Goal: Task Accomplishment & Management: Complete application form

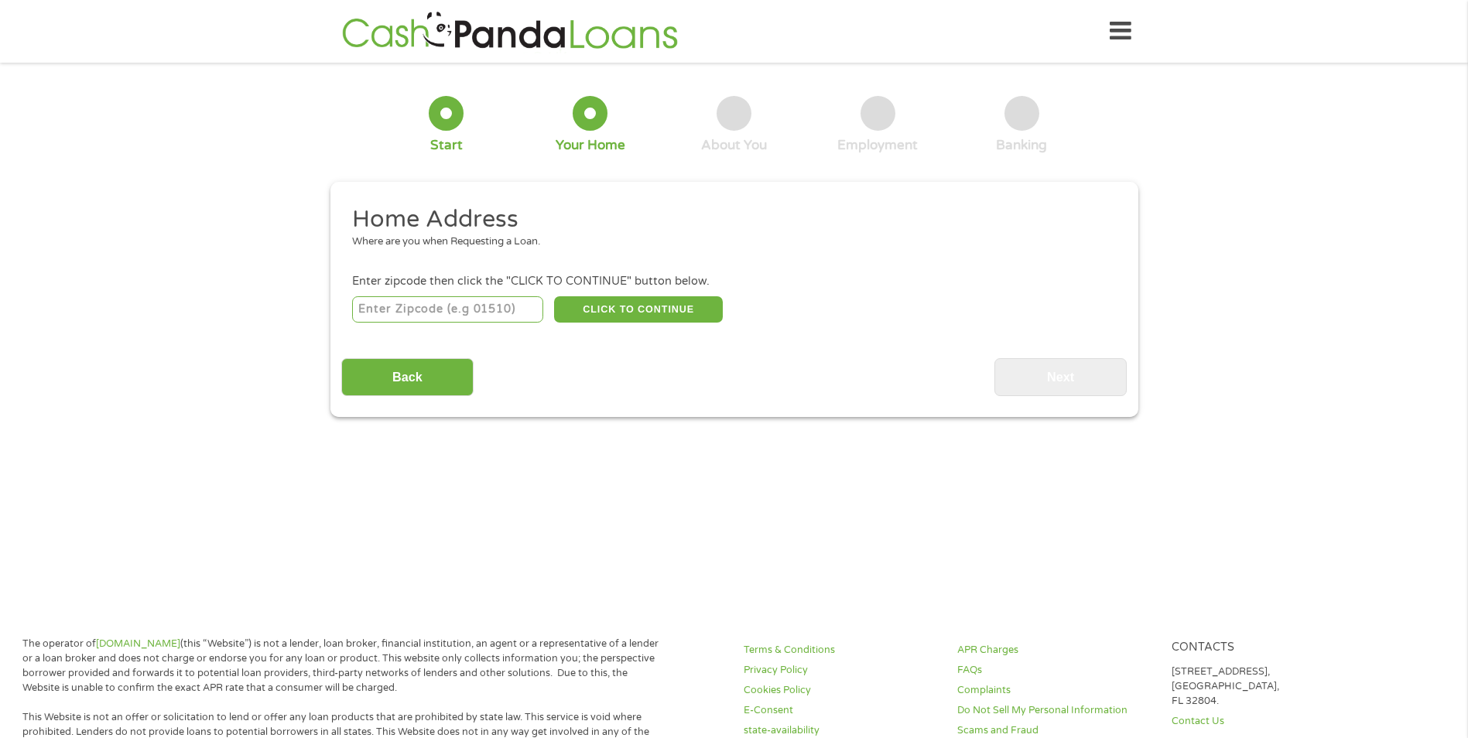
click at [495, 312] on input "number" at bounding box center [447, 309] width 191 height 26
type input "76012"
click at [668, 312] on button "CLICK TO CONTINUE" at bounding box center [638, 309] width 169 height 26
type input "76012"
type input "[GEOGRAPHIC_DATA]"
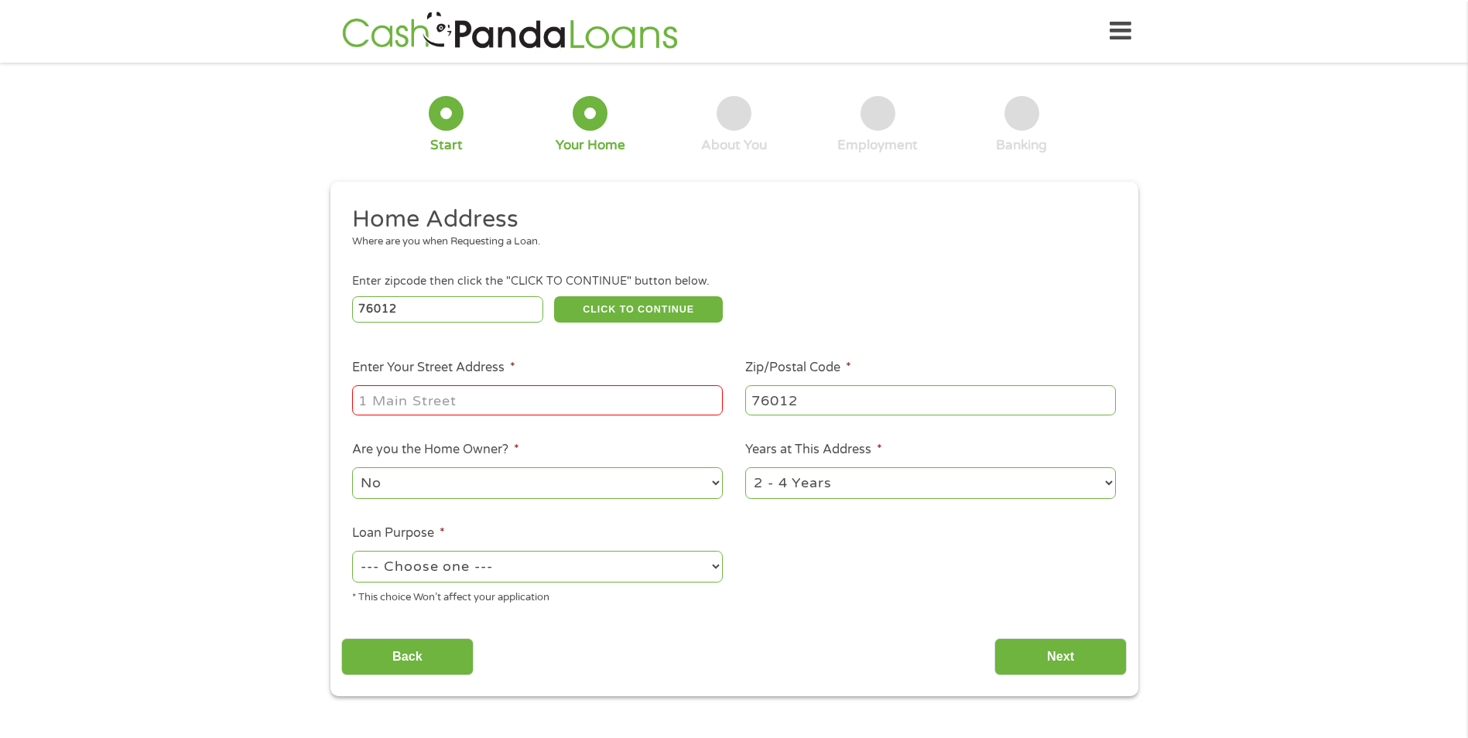
click at [605, 400] on input "Enter Your Street Address *" at bounding box center [537, 400] width 371 height 29
type input "615 overlook ct"
click at [639, 567] on select "--- Choose one --- Pay Bills Debt Consolidation Home Improvement Major Purchase…" at bounding box center [537, 567] width 371 height 32
select select "debtconsolidation"
click at [352, 551] on select "--- Choose one --- Pay Bills Debt Consolidation Home Improvement Major Purchase…" at bounding box center [537, 567] width 371 height 32
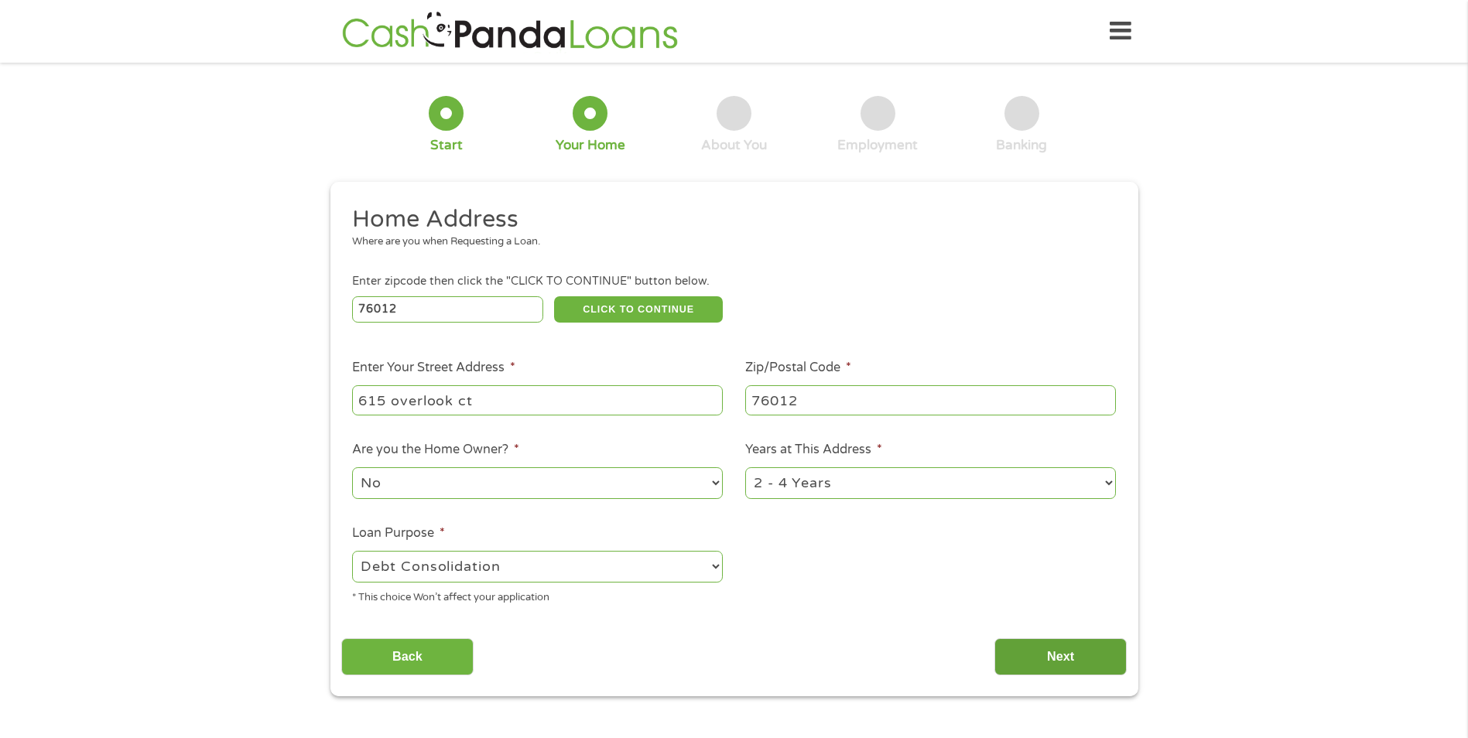
click at [1093, 645] on input "Next" at bounding box center [1061, 658] width 132 height 38
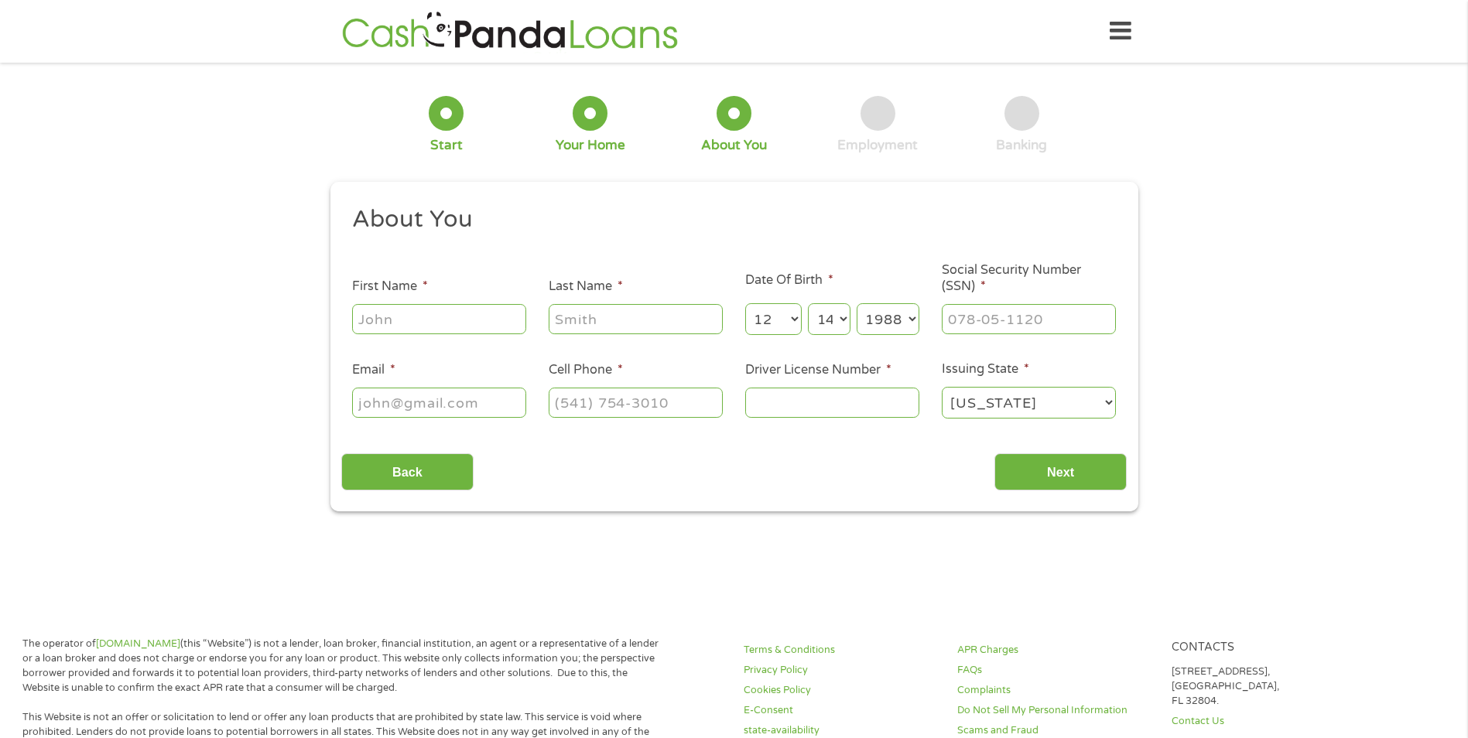
click at [413, 319] on input "First Name *" at bounding box center [439, 318] width 174 height 29
type input "jermani"
click at [591, 312] on input "Last Name *" at bounding box center [636, 318] width 174 height 29
click at [853, 253] on ul "About You This field is hidden when viewing the form Title * --- Choose one ---…" at bounding box center [734, 318] width 786 height 228
type input "___-__-____"
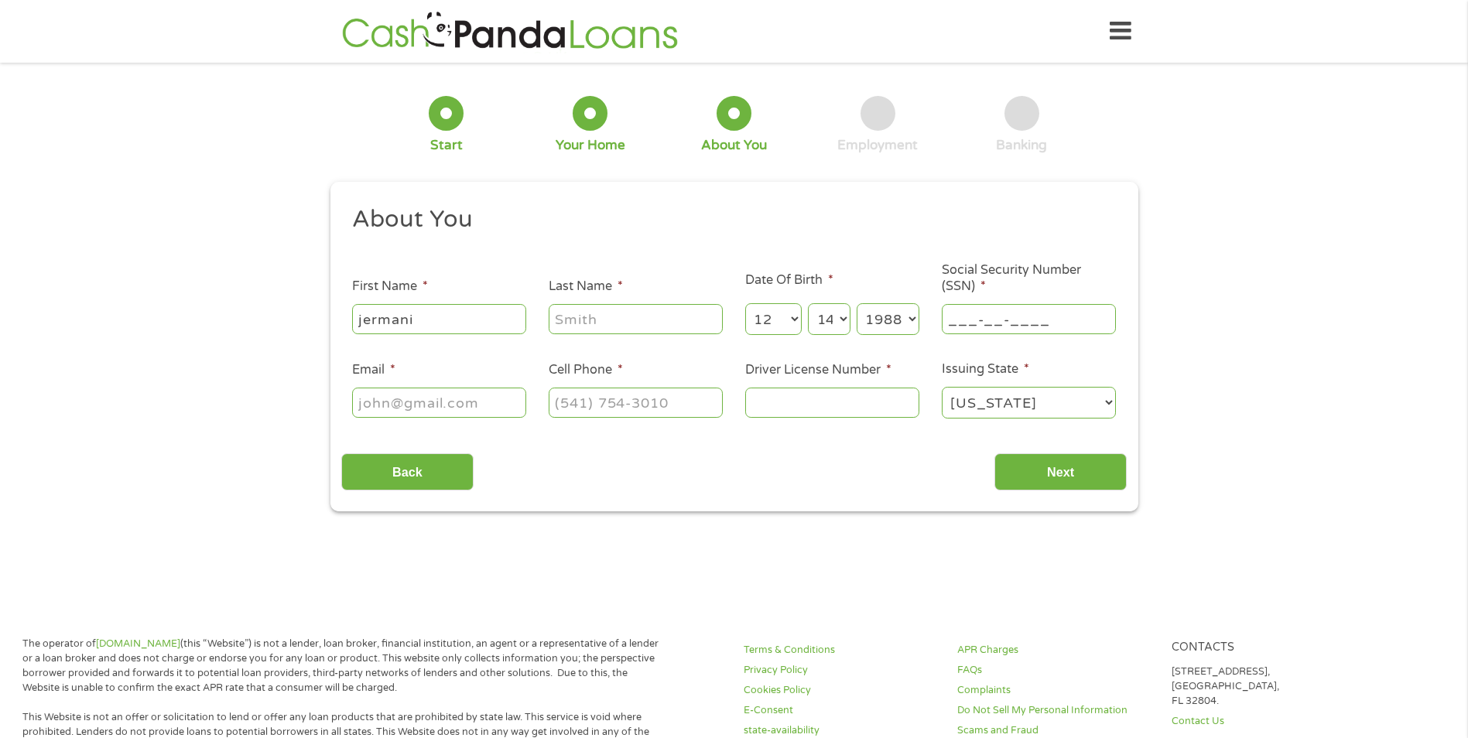
click at [959, 318] on input "___-__-____" at bounding box center [1029, 318] width 174 height 29
click at [204, 306] on div "1 Start 2 Your Home 3 About You 4 Employment 5 Banking 6 This field is hidden w…" at bounding box center [734, 293] width 1468 height 438
drag, startPoint x: 775, startPoint y: 313, endPoint x: 783, endPoint y: 319, distance: 10.5
click at [783, 319] on select "Month 1 2 3 4 5 6 7 8 9 10 11 12" at bounding box center [773, 319] width 57 height 32
select select "5"
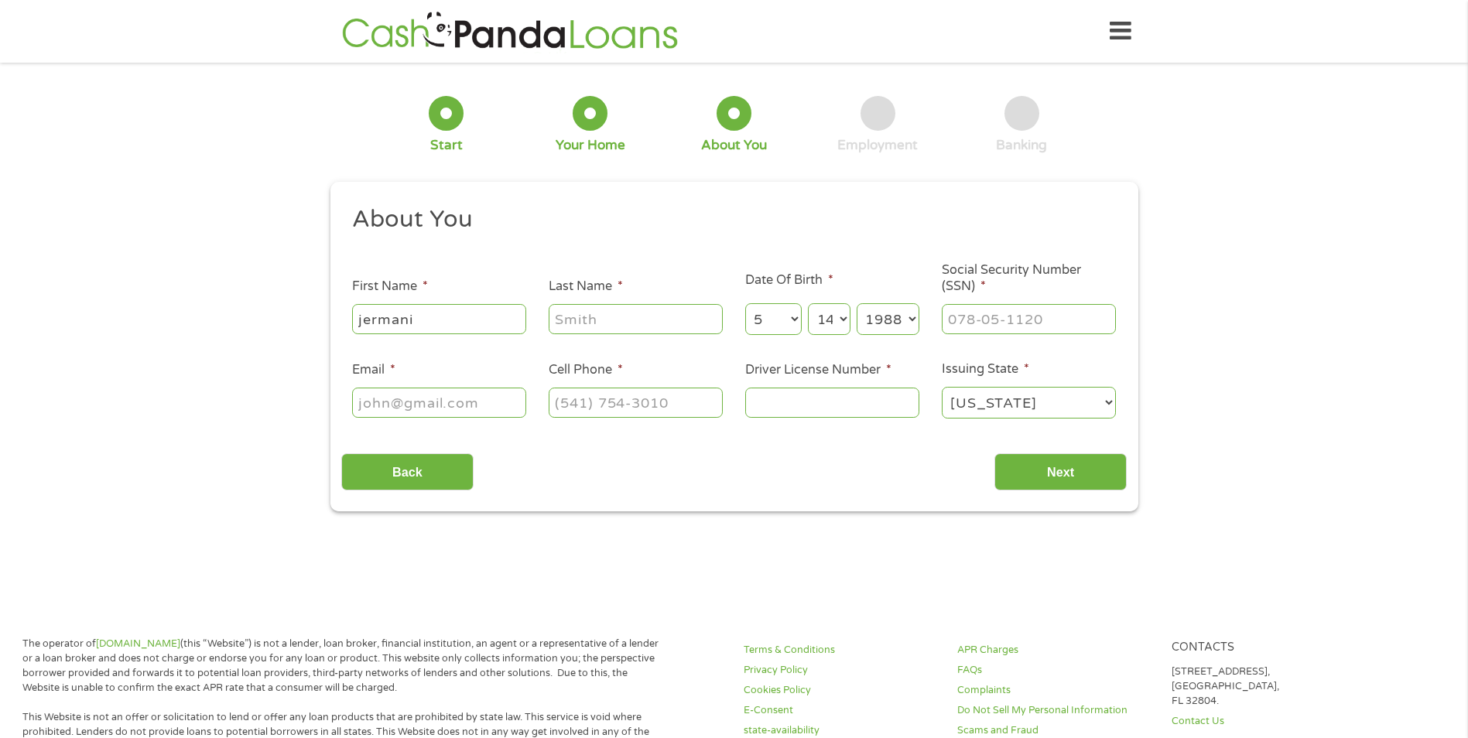
click at [745, 303] on select "Month 1 2 3 4 5 6 7 8 9 10 11 12" at bounding box center [773, 319] width 57 height 32
click at [847, 320] on select "Day 1 2 3 4 5 6 7 8 9 10 11 12 13 14 15 16 17 18 19 20 21 22 23 24 25 26 27 28 …" at bounding box center [829, 319] width 42 height 32
select select "22"
click at [808, 303] on select "Day 1 2 3 4 5 6 7 8 9 10 11 12 13 14 15 16 17 18 19 20 21 22 23 24 25 26 27 28 …" at bounding box center [829, 319] width 42 height 32
click at [902, 320] on select "Year [DATE] 2006 2005 2004 2003 2002 2001 2000 1999 1998 1997 1996 1995 1994 19…" at bounding box center [888, 319] width 63 height 32
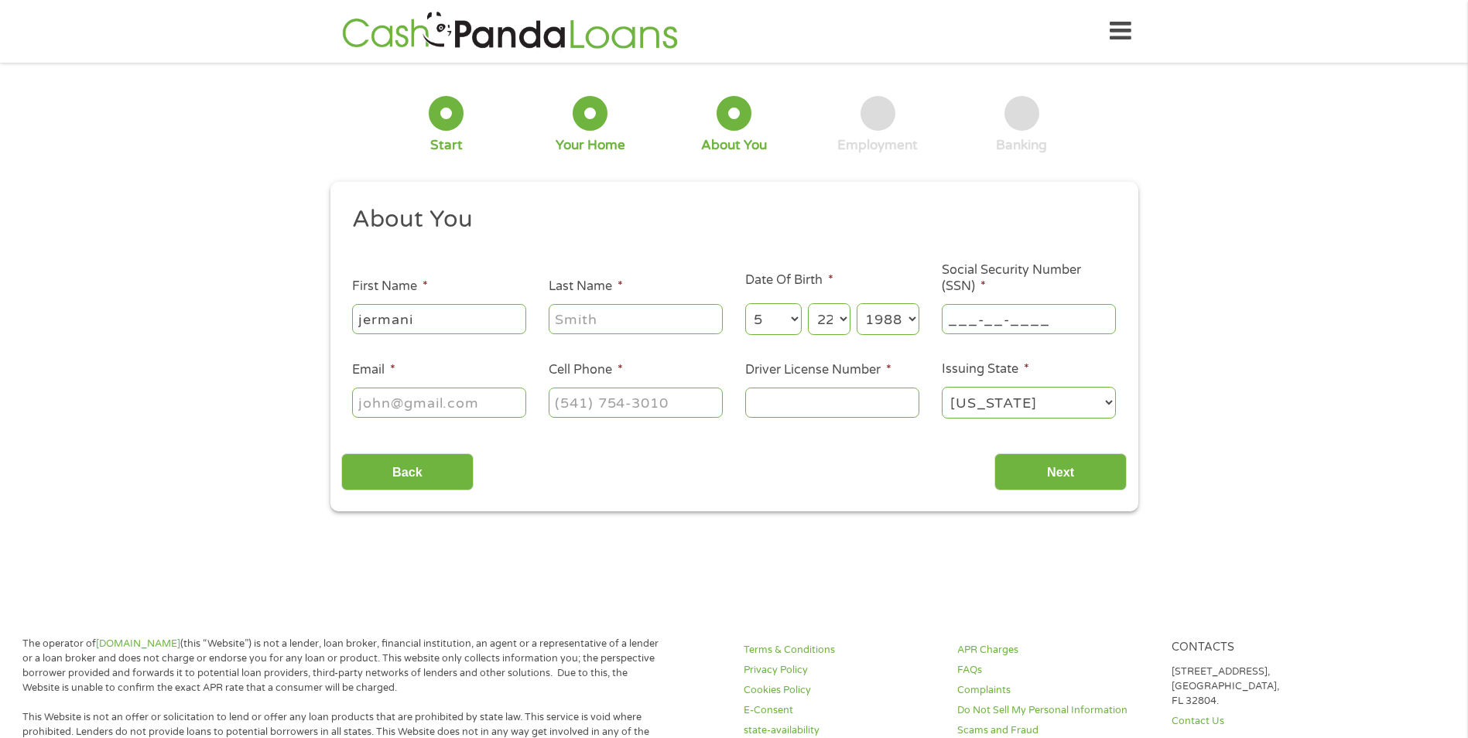
click at [1019, 318] on input "___-__-____" at bounding box center [1029, 318] width 174 height 29
type input "789-99-5386"
click at [632, 314] on input "Last Name *" at bounding box center [636, 318] width 174 height 29
type input "[PERSON_NAME]"
click at [459, 405] on input "Email *" at bounding box center [439, 402] width 174 height 29
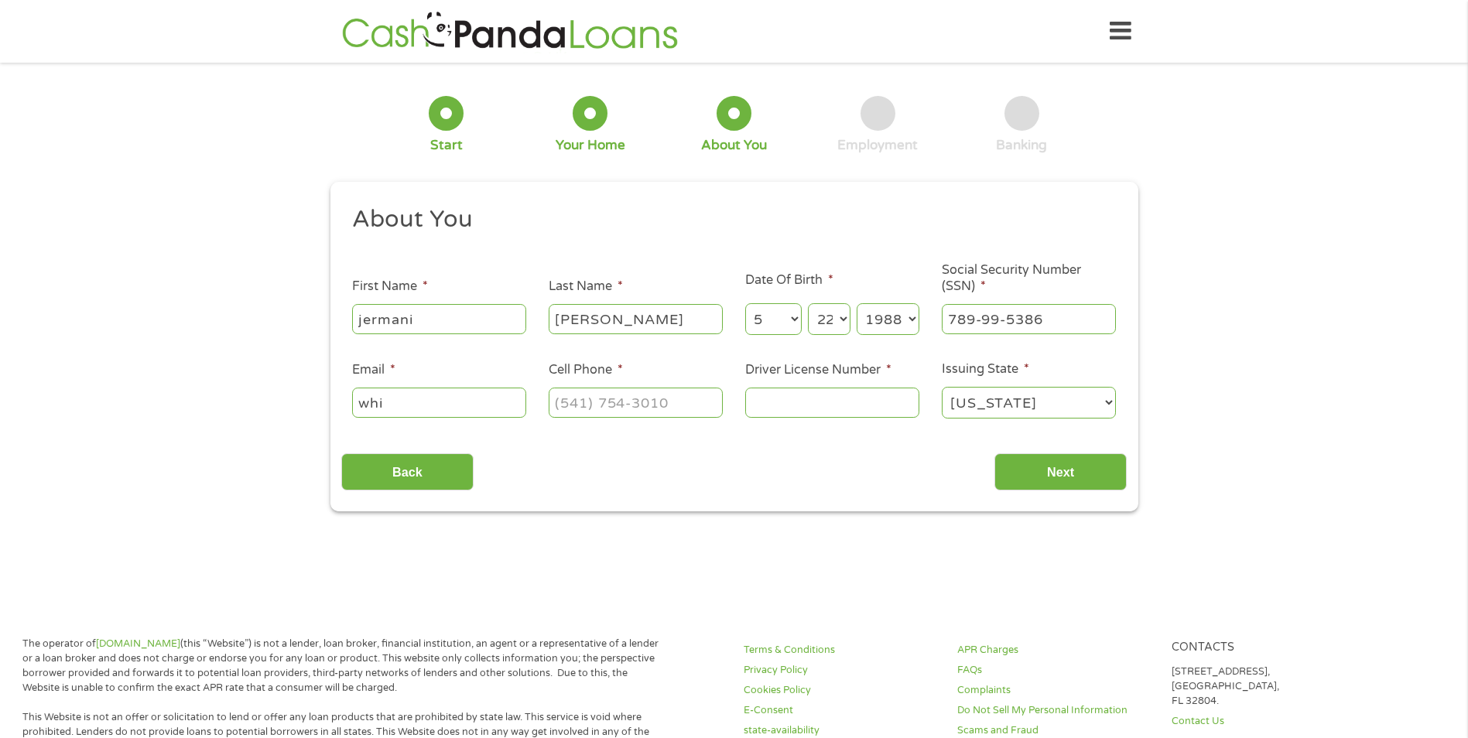
type input "[EMAIL_ADDRESS][DOMAIN_NAME]"
type input "[PHONE_NUMBER]"
click at [777, 400] on input "Driver License Number *" at bounding box center [832, 402] width 174 height 29
type input "36950403"
click at [1045, 471] on input "Next" at bounding box center [1061, 473] width 132 height 38
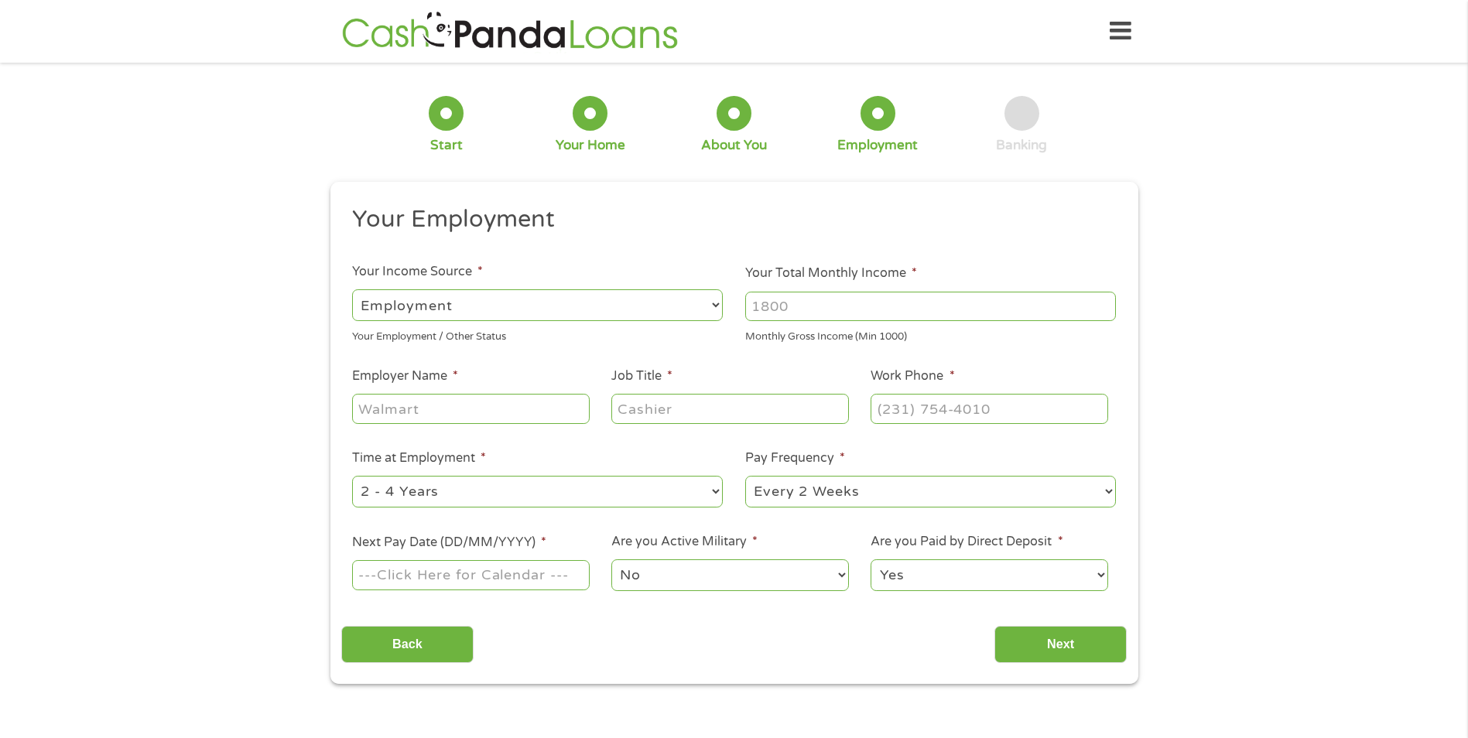
click at [776, 307] on input "Your Total Monthly Income *" at bounding box center [930, 306] width 371 height 29
type input "3200"
click at [484, 414] on input "Employer Name *" at bounding box center [470, 408] width 237 height 29
type input "newrez"
click at [680, 406] on input "Job Title *" at bounding box center [730, 408] width 237 height 29
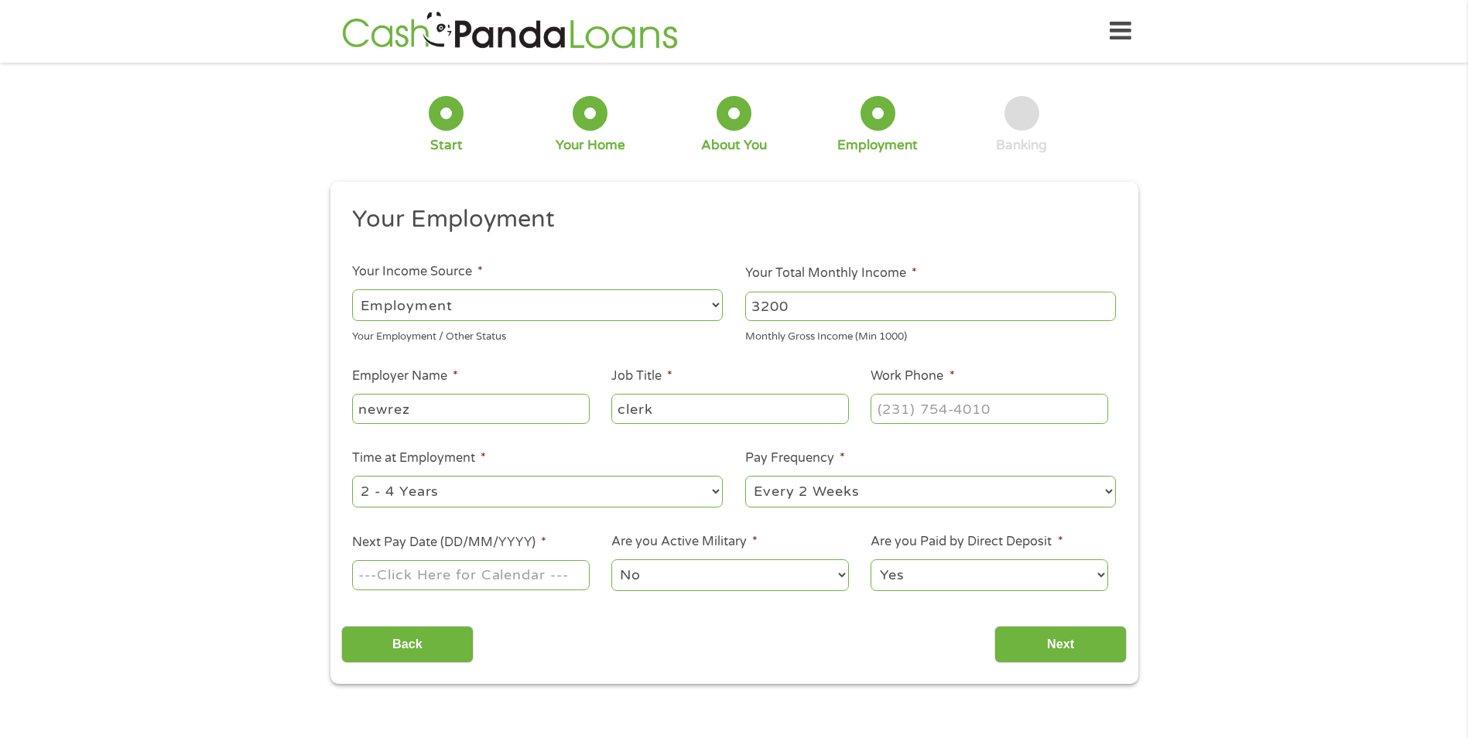
type input "clerk"
click at [938, 402] on input "(___) ___-____" at bounding box center [989, 408] width 237 height 29
type input "[PHONE_NUMBER]"
click at [1104, 332] on div "Monthly Gross Income (Min 1000)" at bounding box center [930, 334] width 371 height 21
click at [551, 575] on input "Next Pay Date (DD/MM/YYYY) *" at bounding box center [470, 574] width 237 height 29
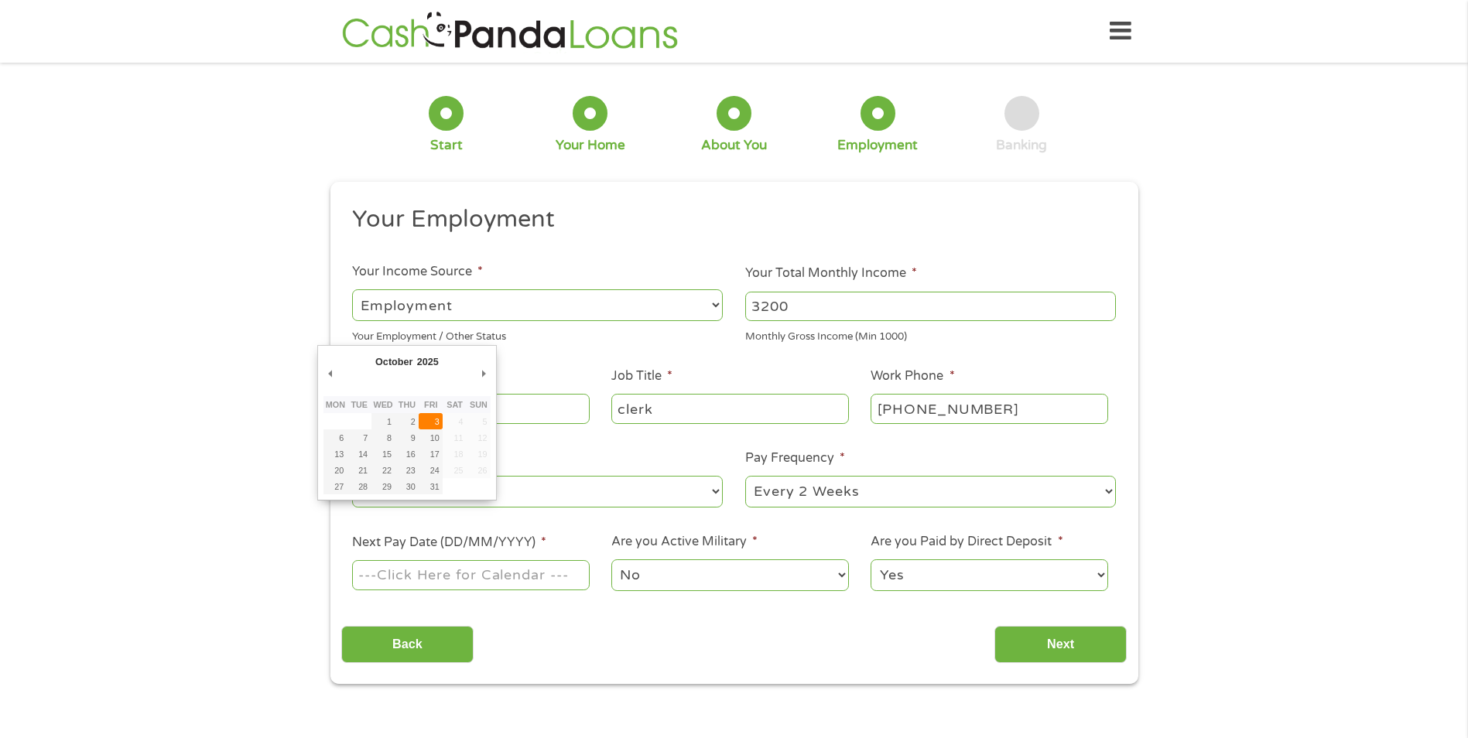
type input "[DATE]"
click at [1023, 571] on select "Yes No" at bounding box center [989, 576] width 237 height 32
select select "0"
click at [871, 560] on select "Yes No" at bounding box center [989, 576] width 237 height 32
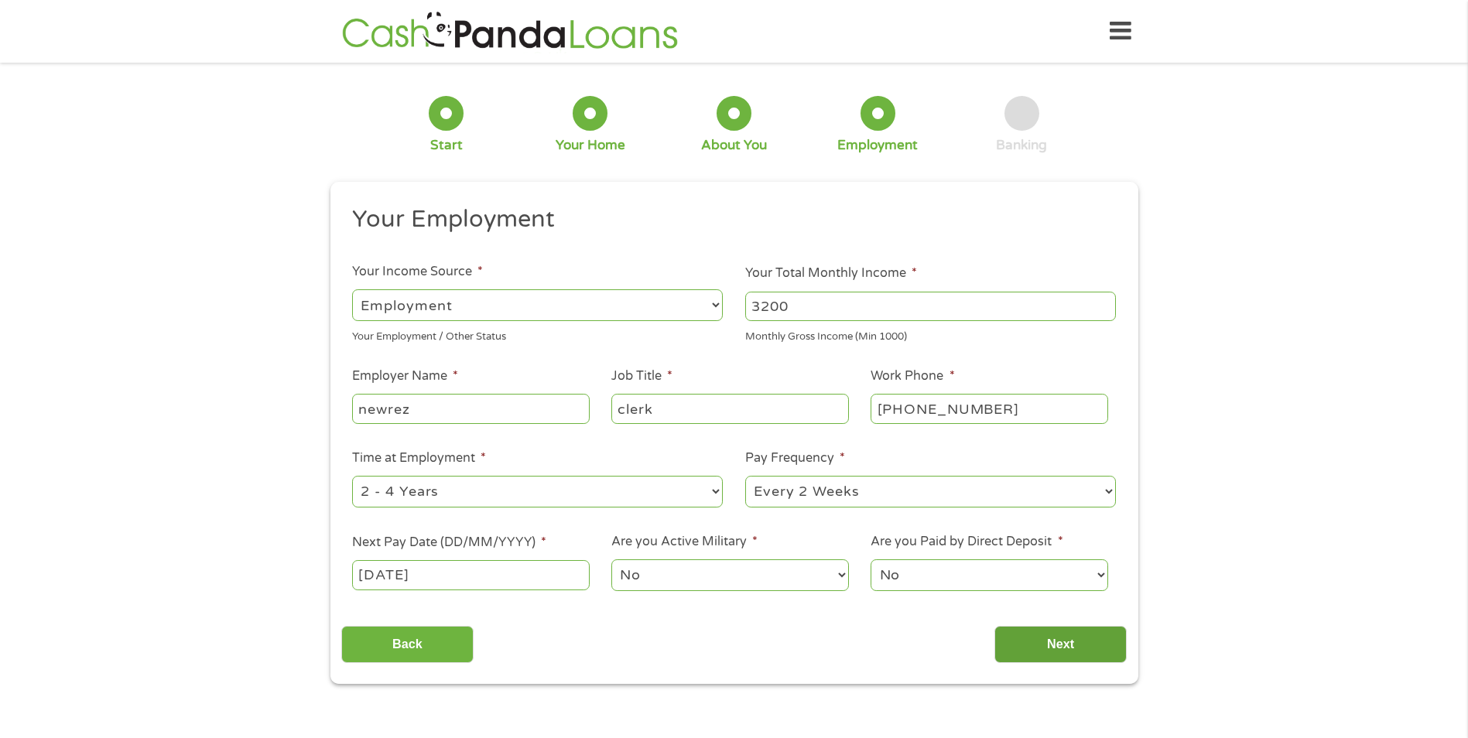
click at [1054, 640] on input "Next" at bounding box center [1061, 645] width 132 height 38
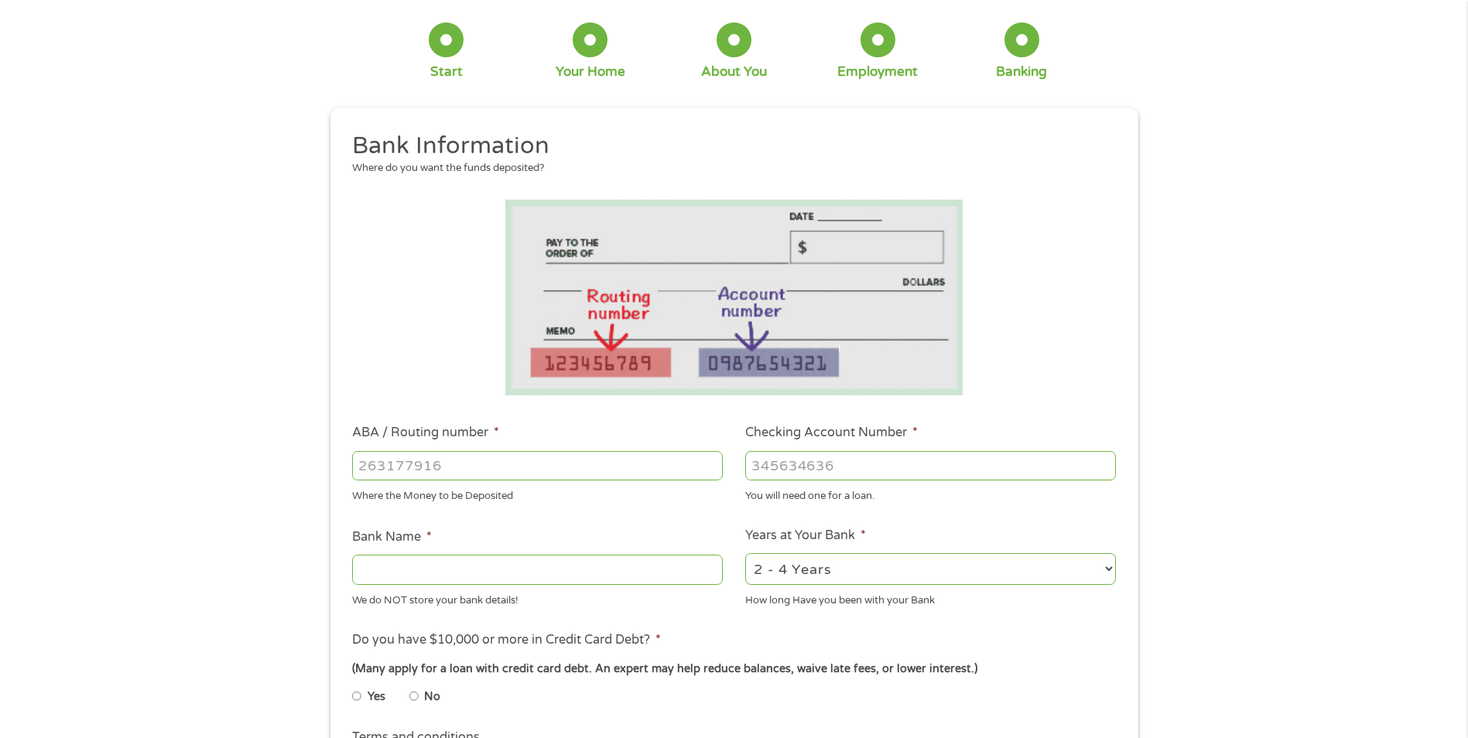
scroll to position [77, 0]
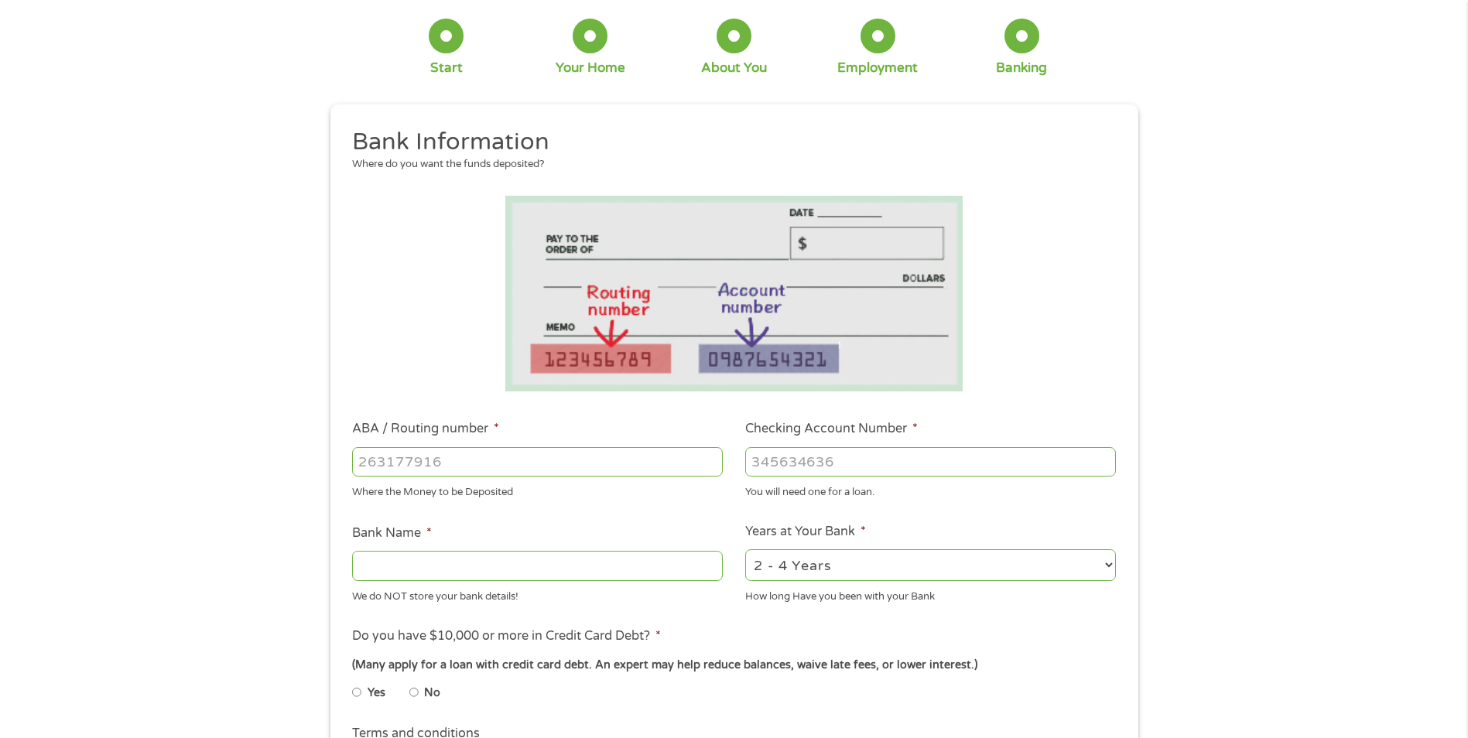
click at [521, 457] on input "ABA / Routing number *" at bounding box center [537, 461] width 371 height 29
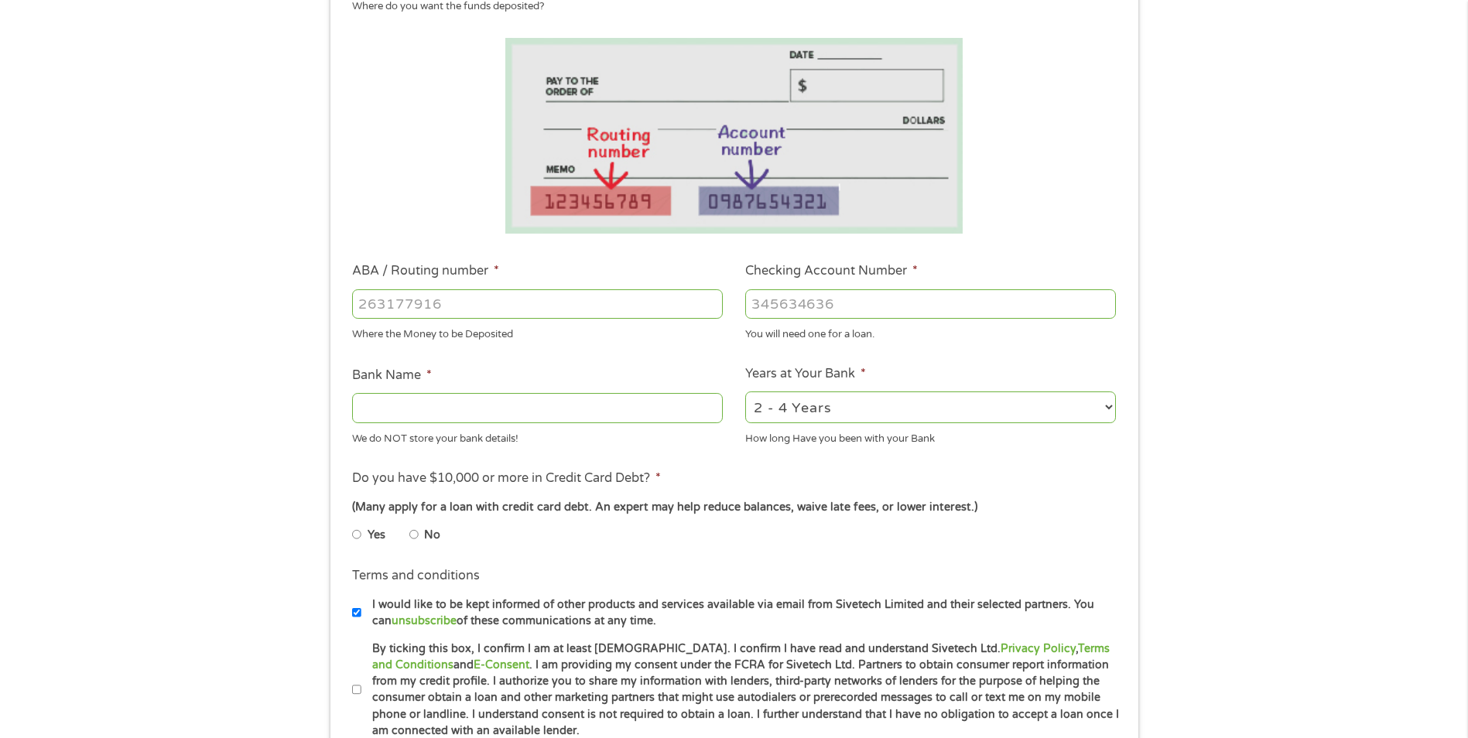
scroll to position [232, 0]
click at [403, 310] on input "ABA / Routing number *" at bounding box center [537, 307] width 371 height 29
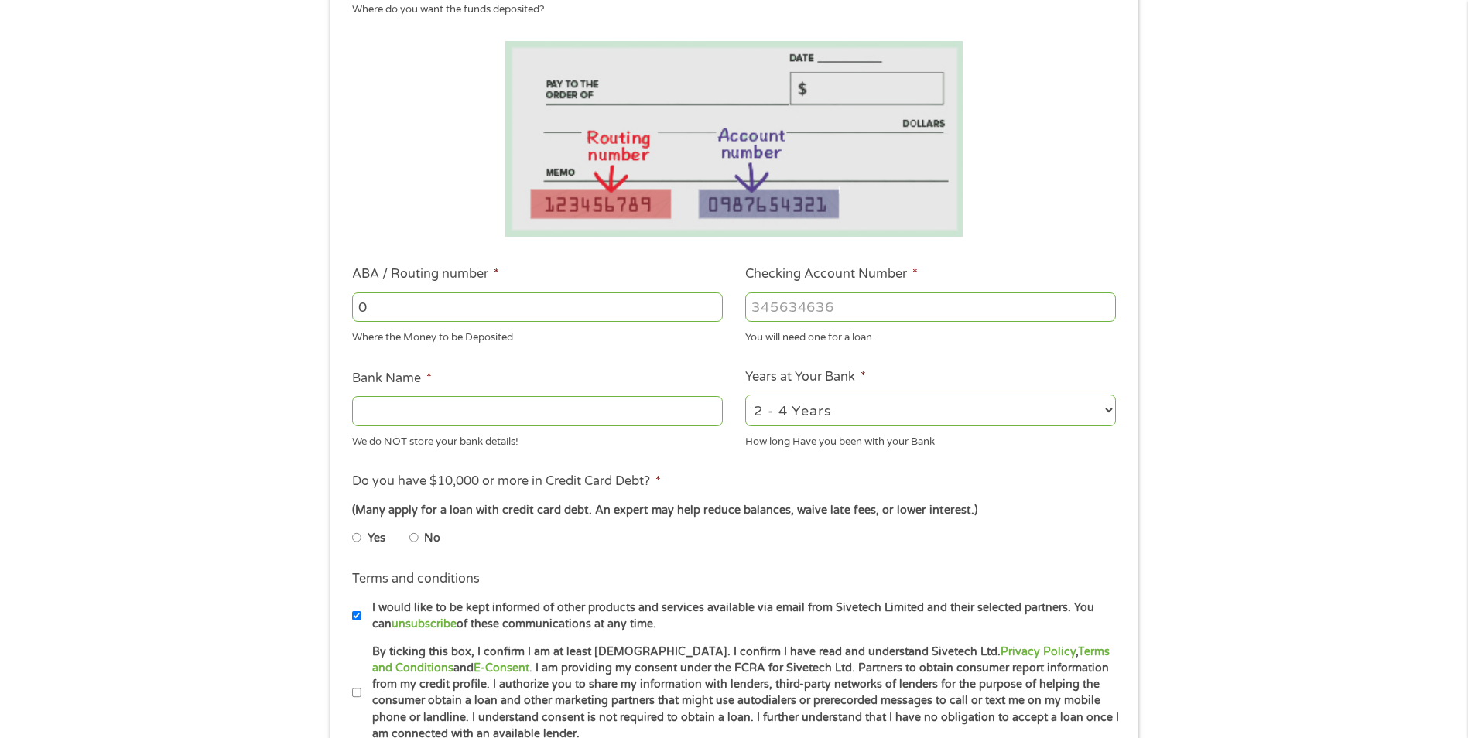
type input "0"
click at [461, 409] on input "Bank Name *" at bounding box center [537, 410] width 371 height 29
type input "chime"
click at [448, 304] on input "0" at bounding box center [537, 307] width 371 height 29
type input "031101279"
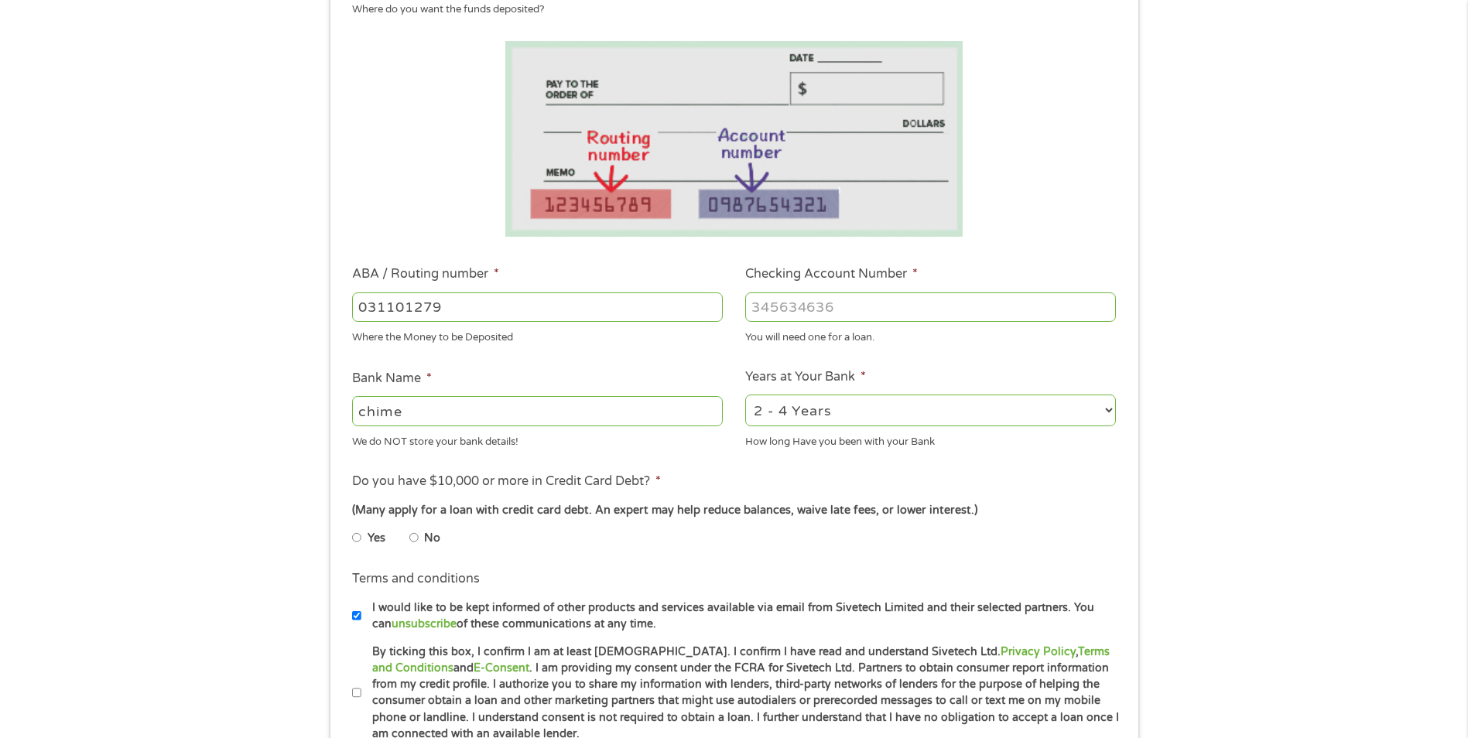
type input "THE BANCORP BANK"
type input "031101279"
click at [883, 302] on input "Checking Account Number *" at bounding box center [930, 307] width 371 height 29
click at [883, 310] on input "Checking Account Number *" at bounding box center [930, 307] width 371 height 29
type input "389118880829"
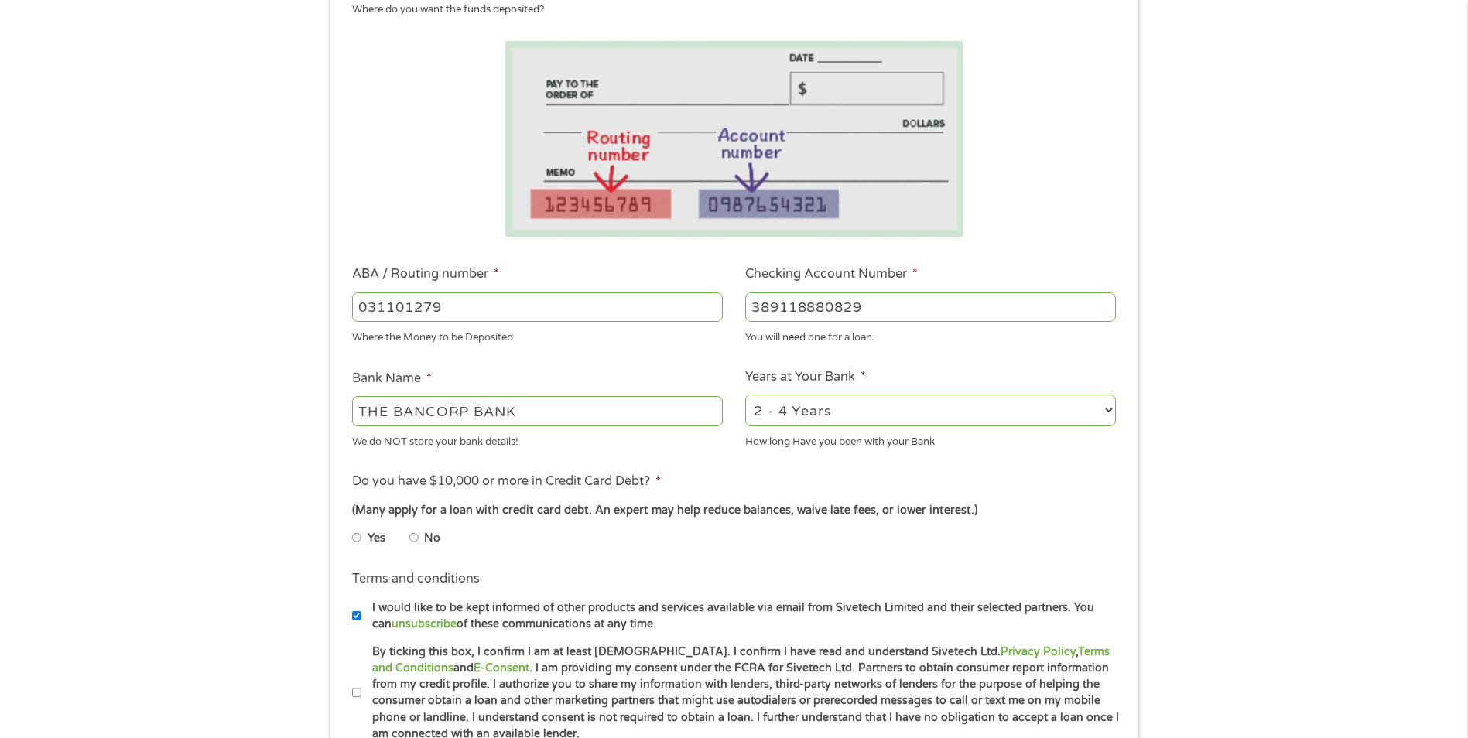
click at [412, 538] on input "No" at bounding box center [413, 538] width 9 height 25
radio input "true"
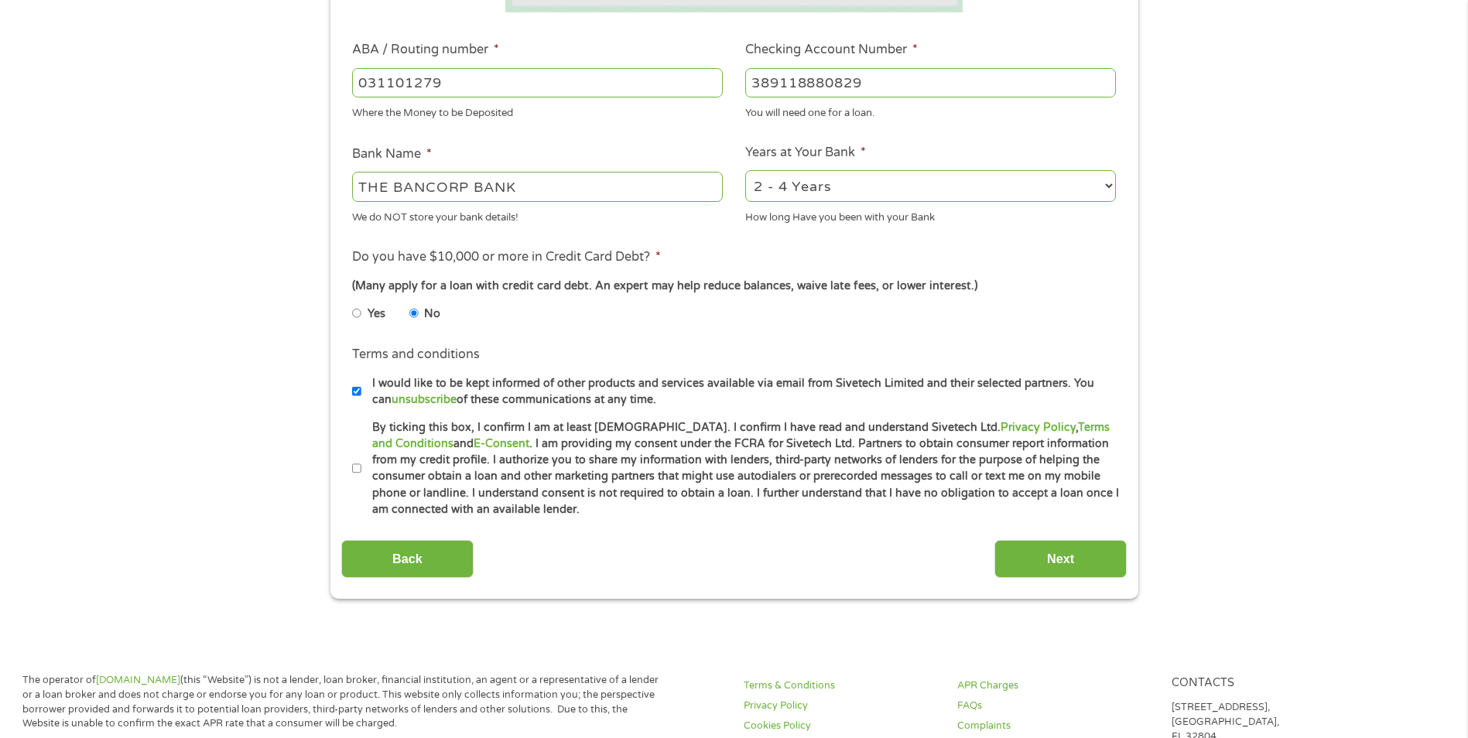
scroll to position [464, 0]
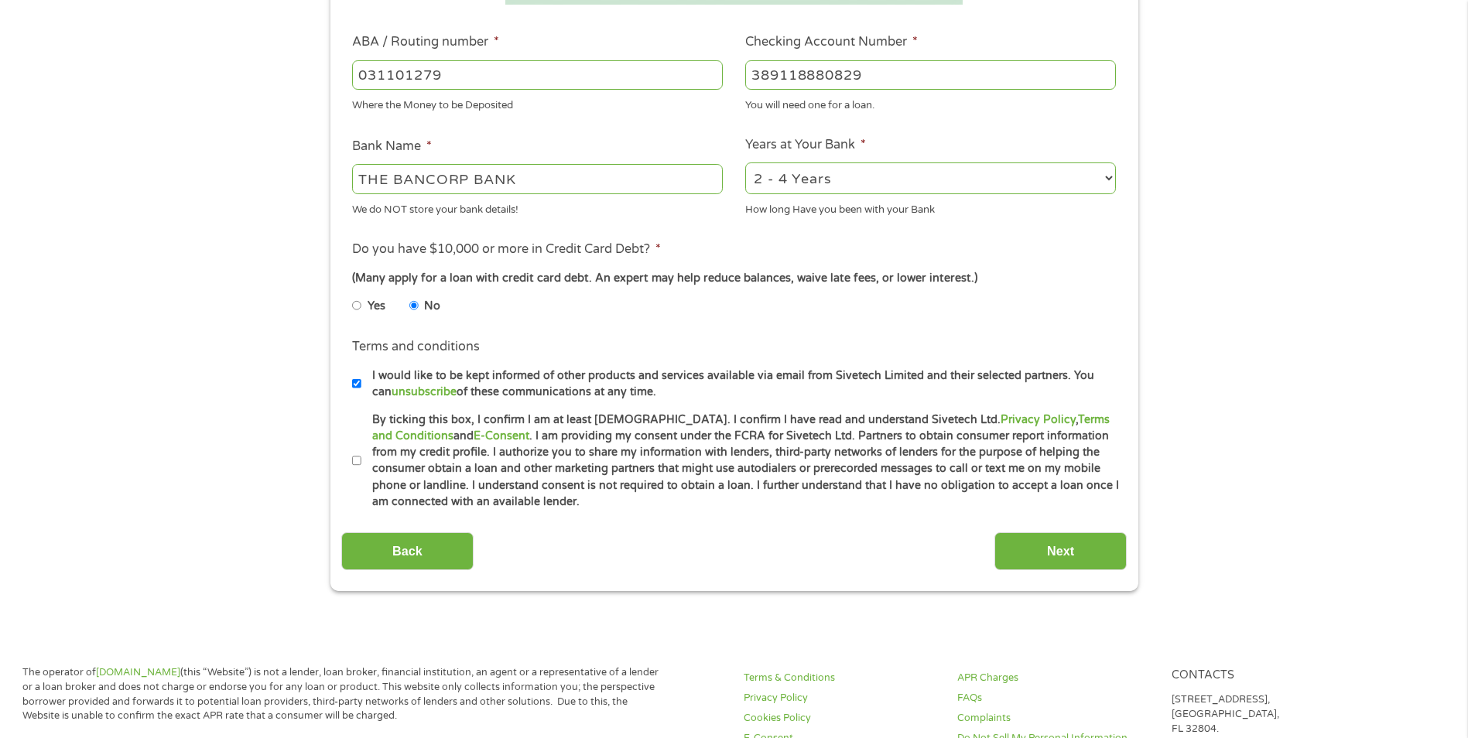
click at [360, 459] on input "By ticking this box, I confirm I am at least [DEMOGRAPHIC_DATA]. I confirm I ha…" at bounding box center [356, 461] width 9 height 25
checkbox input "true"
click at [1035, 547] on input "Next" at bounding box center [1061, 552] width 132 height 38
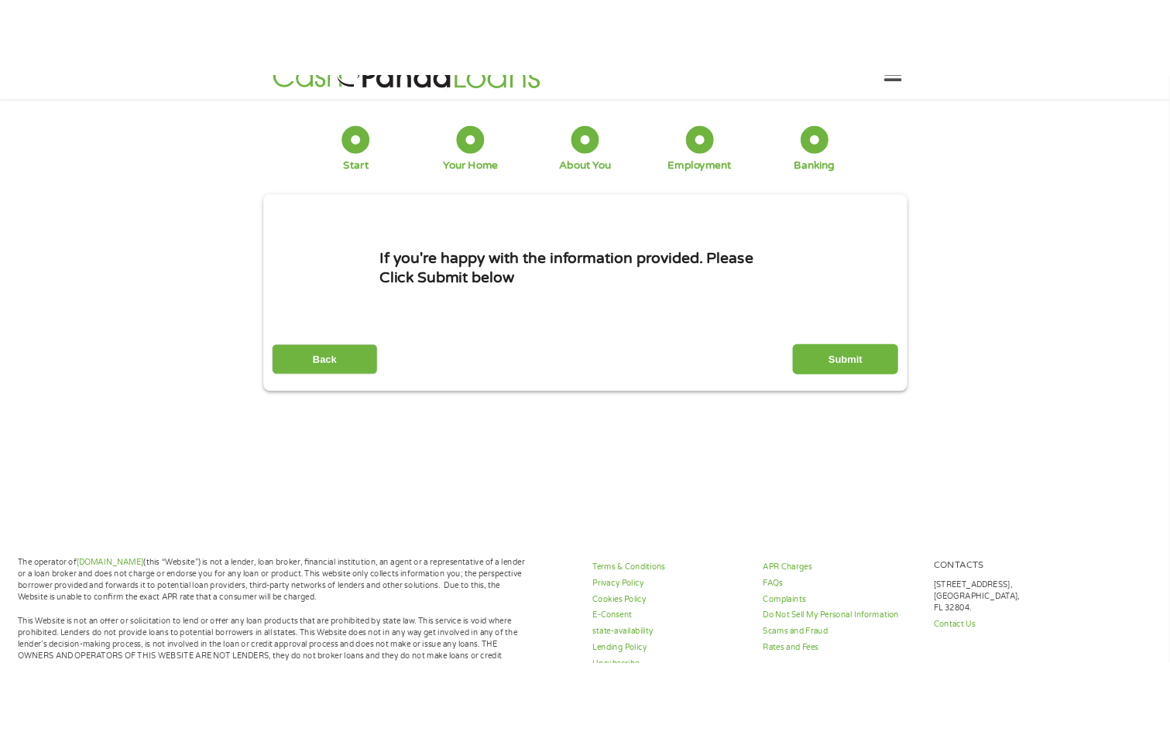
scroll to position [0, 0]
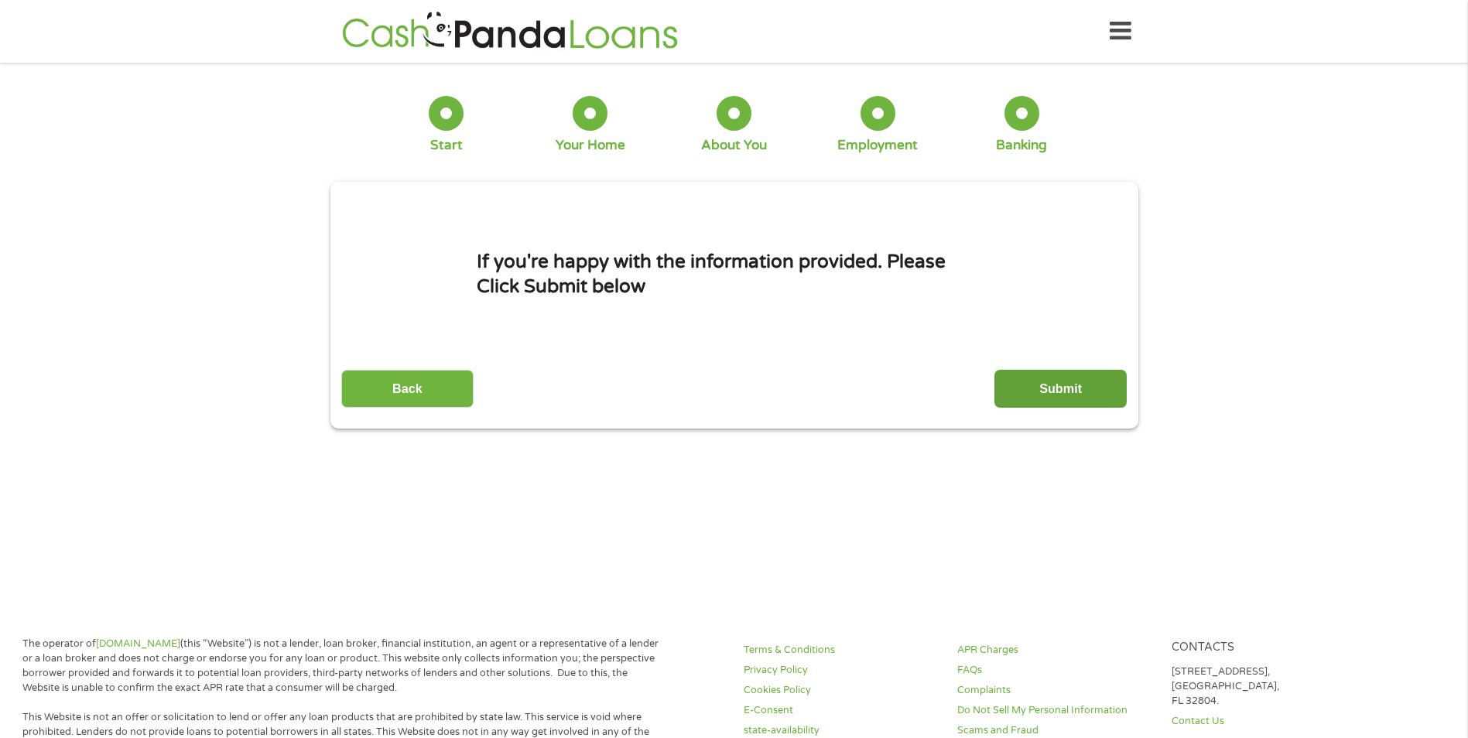
click at [1085, 386] on input "Submit" at bounding box center [1061, 389] width 132 height 38
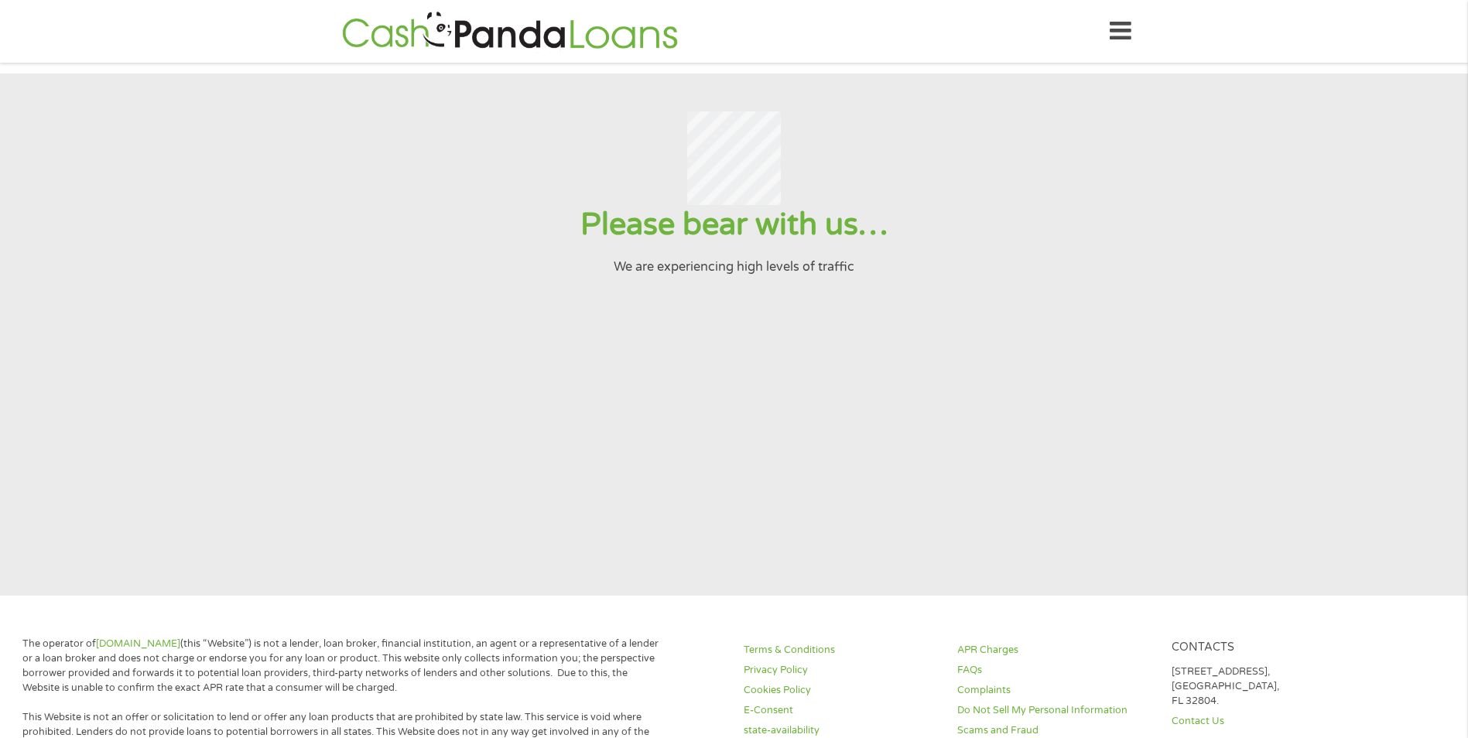
click at [349, 108] on section "Please bear with us… We are experiencing high levels of traffic" at bounding box center [734, 335] width 1468 height 523
